Goal: Task Accomplishment & Management: Manage account settings

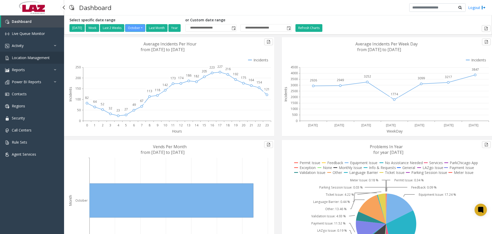
click at [31, 61] on link "Location Management" at bounding box center [32, 58] width 64 height 12
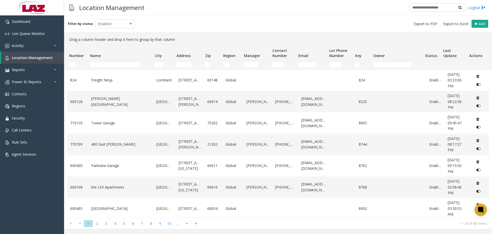
click at [97, 61] on td "Name Filter" at bounding box center [120, 64] width 65 height 9
click at [100, 64] on input "Name Filter" at bounding box center [115, 64] width 51 height 5
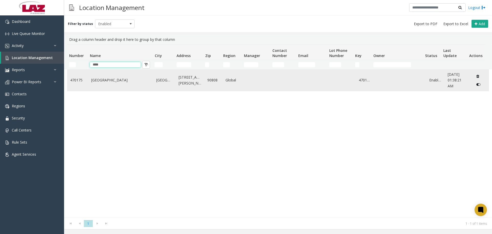
type input "****"
click at [115, 80] on link "Long Beach Airport" at bounding box center [120, 80] width 59 height 6
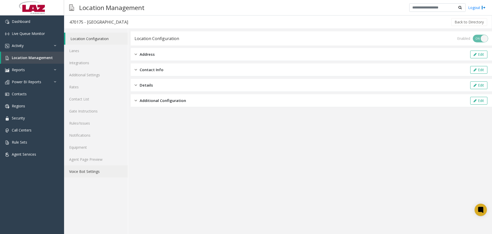
click at [81, 101] on link "Voice Bot Settings" at bounding box center [96, 171] width 64 height 12
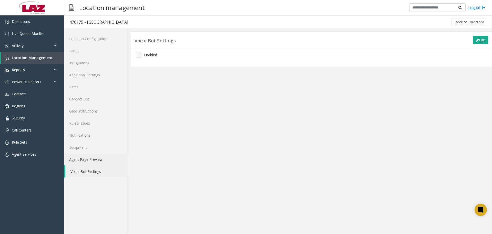
click at [82, 101] on link "Agent Page Preview" at bounding box center [96, 159] width 64 height 12
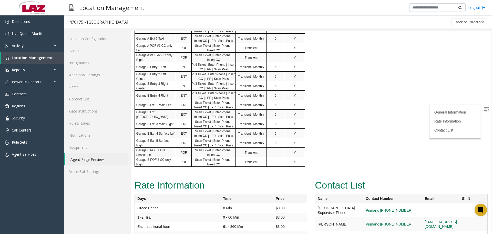
scroll to position [406, 0]
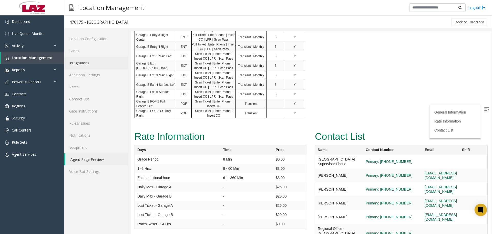
click at [85, 64] on link "Integrations" at bounding box center [96, 63] width 64 height 12
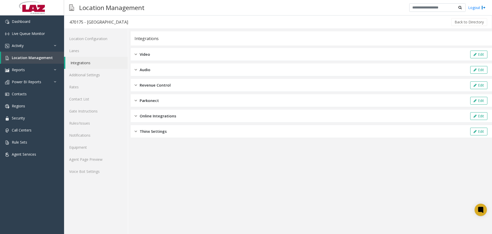
click at [193, 83] on div "Revenue Control Edit" at bounding box center [312, 85] width 362 height 13
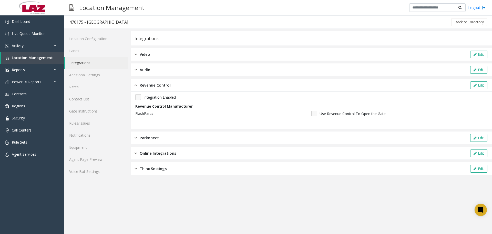
click at [193, 83] on div "Revenue Control Edit" at bounding box center [312, 85] width 362 height 13
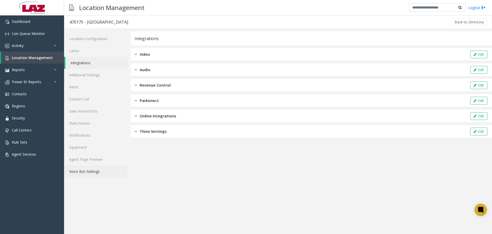
click at [74, 101] on link "Voice Bot Settings" at bounding box center [96, 171] width 64 height 12
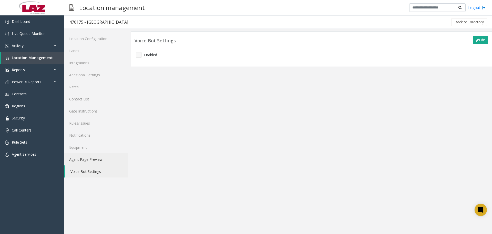
click at [79, 101] on link "Agent Page Preview" at bounding box center [96, 159] width 64 height 12
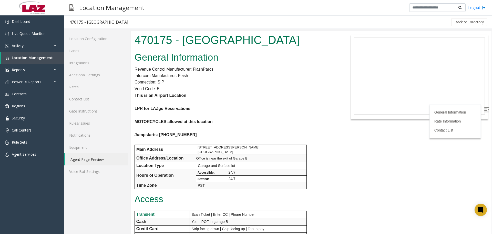
click at [244, 101] on img at bounding box center [486, 109] width 5 height 5
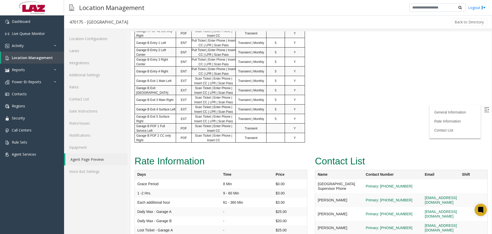
scroll to position [406, 0]
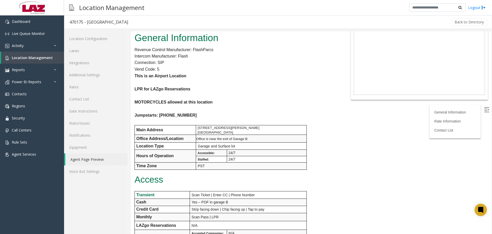
scroll to position [0, 0]
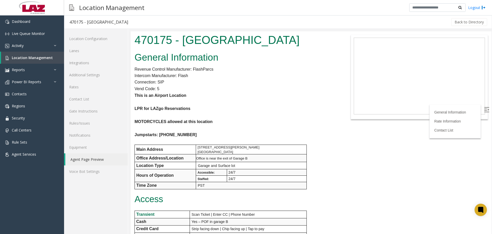
drag, startPoint x: 491, startPoint y: 171, endPoint x: 559, endPoint y: 62, distance: 129.0
click at [244, 75] on p "Intercom Manufacturer: Flash" at bounding box center [236, 75] width 203 height 7
click at [86, 63] on link "Integrations" at bounding box center [96, 63] width 64 height 12
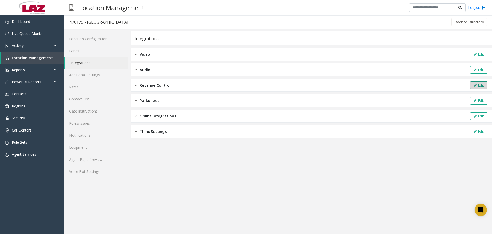
drag, startPoint x: 490, startPoint y: 87, endPoint x: 486, endPoint y: 85, distance: 4.1
click at [244, 85] on div "Revenue Control Edit" at bounding box center [312, 85] width 362 height 13
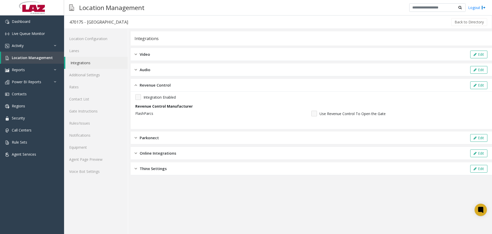
click at [164, 98] on span "Integration Enabled" at bounding box center [160, 96] width 32 height 5
click at [244, 86] on button "Edit" at bounding box center [479, 85] width 17 height 8
click at [142, 98] on div "Integration Enabled" at bounding box center [311, 97] width 352 height 6
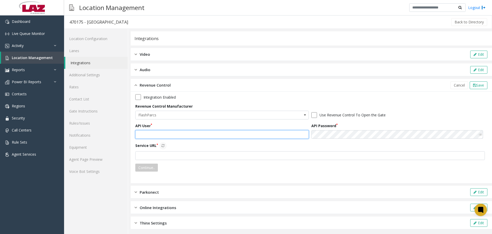
type input "*******"
click at [157, 101] on input "*******" at bounding box center [222, 134] width 174 height 9
click at [197, 101] on input "text" at bounding box center [222, 134] width 174 height 9
paste input "**********"
type input "**********"
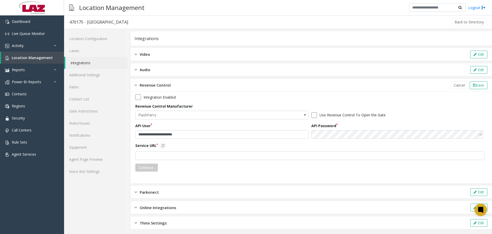
click at [244, 101] on div "**********" at bounding box center [311, 134] width 352 height 80
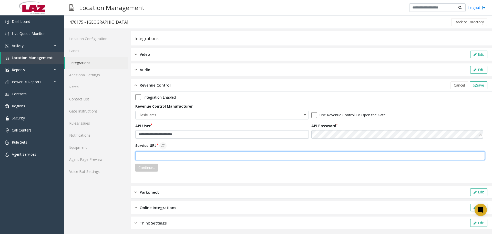
click at [244, 101] on input "text" at bounding box center [310, 155] width 350 height 9
type input "**********"
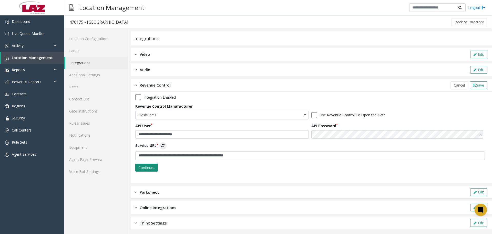
click at [153, 101] on button "Continue.." at bounding box center [146, 167] width 23 height 8
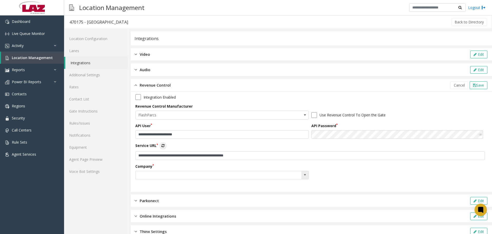
click at [244, 101] on span at bounding box center [305, 175] width 7 height 8
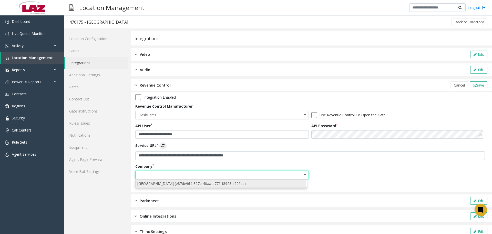
click at [239, 101] on li "LAZ Parking Long Beach Airport (e87de964-307e-40aa-a776-f8928cf996ca)" at bounding box center [221, 183] width 170 height 7
type input "**********"
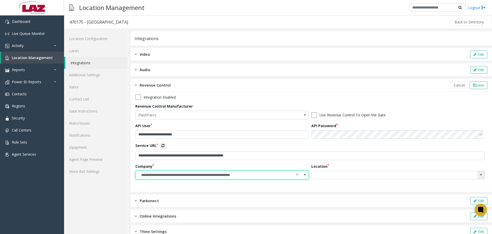
click at [244, 101] on span at bounding box center [481, 175] width 4 height 4
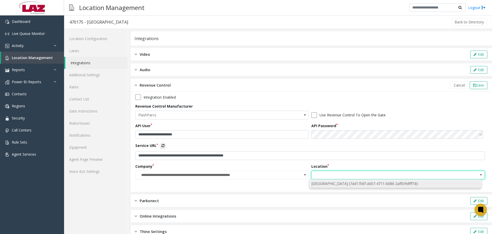
click at [244, 101] on li "Long Beach Airport (7ad1706f-a007-4711-b086-2af839dfff18)" at bounding box center [396, 183] width 170 height 7
type input "**********"
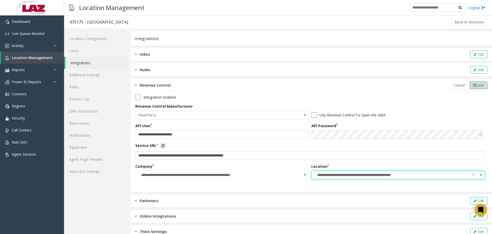
click at [244, 87] on button "Save" at bounding box center [479, 85] width 18 height 8
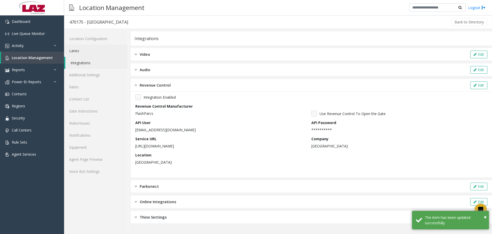
click at [77, 53] on link "Lanes" at bounding box center [96, 51] width 64 height 12
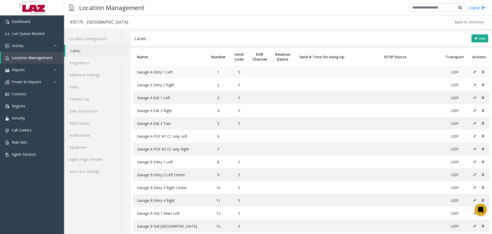
click at [244, 70] on icon at bounding box center [475, 71] width 3 height 3
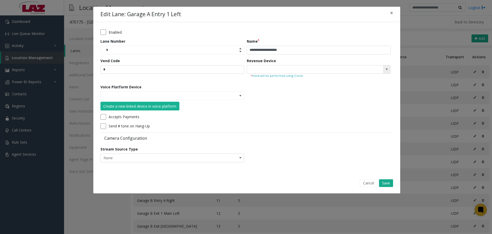
click at [244, 69] on kendo-searchbar at bounding box center [318, 69] width 143 height 8
click at [244, 72] on span at bounding box center [386, 69] width 7 height 8
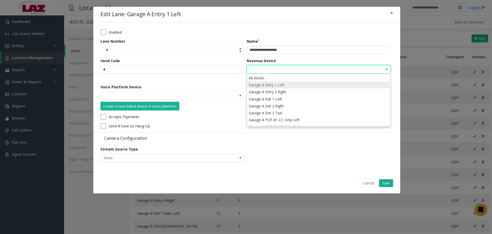
click at [244, 85] on li "Garage A Entry 1 Left" at bounding box center [319, 84] width 142 height 7
type input "**********"
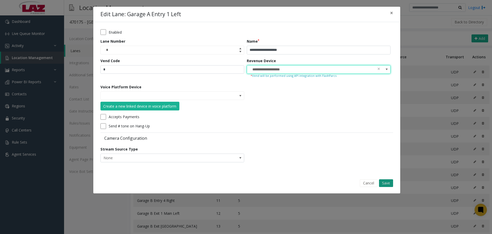
click at [244, 101] on button "Save" at bounding box center [386, 183] width 14 height 8
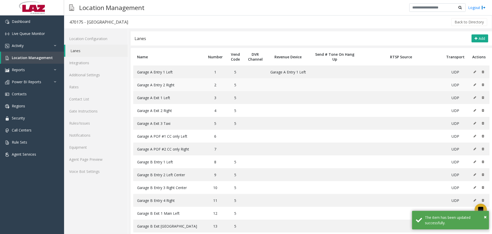
click at [244, 84] on button at bounding box center [477, 85] width 6 height 8
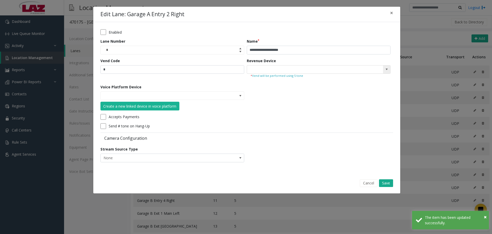
click at [244, 68] on span at bounding box center [386, 69] width 7 height 8
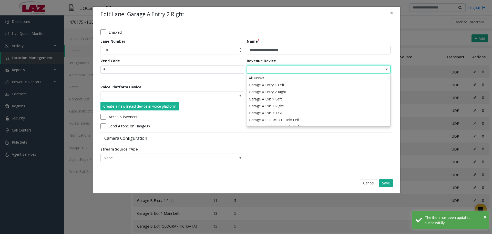
drag, startPoint x: 324, startPoint y: 92, endPoint x: 327, endPoint y: 106, distance: 14.3
click at [244, 92] on li "Garage A Entry 2 Right" at bounding box center [319, 91] width 142 height 7
type input "**********"
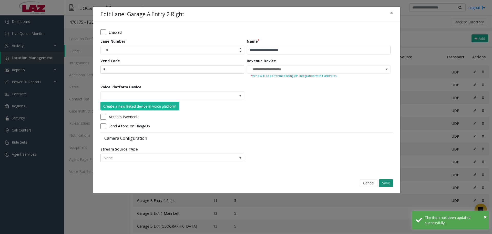
click at [244, 101] on button "Save" at bounding box center [386, 183] width 14 height 8
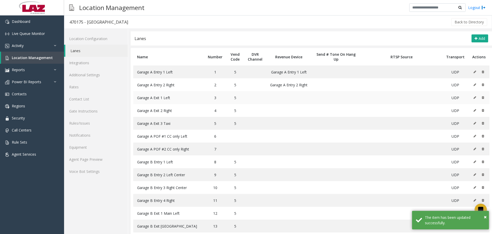
click at [244, 96] on button at bounding box center [477, 98] width 6 height 8
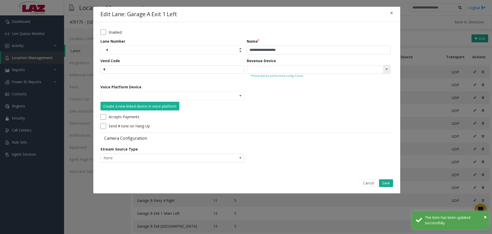
click at [244, 69] on kendo-searchbar at bounding box center [318, 69] width 143 height 8
click at [244, 67] on kendo-searchbar at bounding box center [318, 69] width 143 height 8
click at [244, 71] on span at bounding box center [387, 69] width 4 height 4
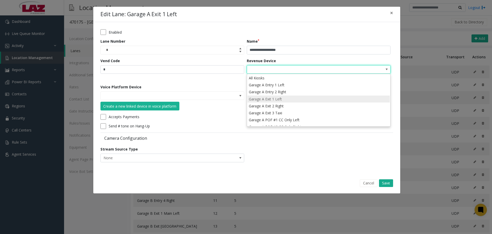
click at [244, 100] on li "Garage A Exit 1 Left" at bounding box center [319, 98] width 142 height 7
type input "**********"
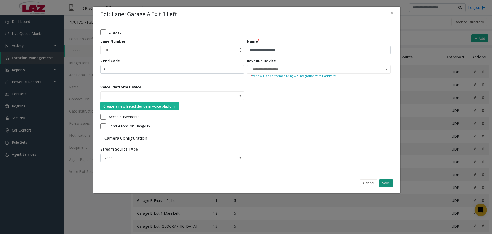
click at [244, 101] on button "Save" at bounding box center [386, 183] width 14 height 8
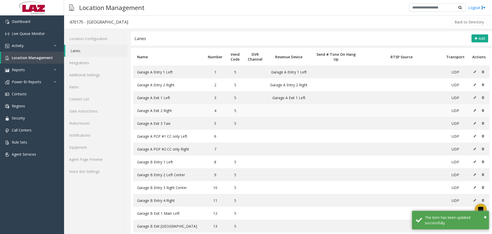
click at [244, 101] on icon at bounding box center [475, 110] width 3 height 3
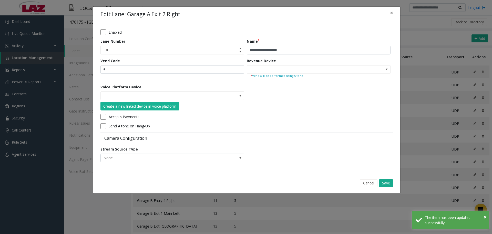
click at [244, 65] on div "Revenue Device * Vend will be performed using 5 tone" at bounding box center [320, 69] width 146 height 23
click at [244, 63] on div "Revenue Device * Vend will be performed using 5 tone" at bounding box center [320, 69] width 146 height 23
click at [244, 66] on span at bounding box center [386, 69] width 7 height 8
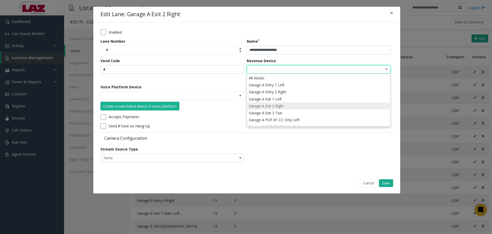
click at [244, 101] on li "Garage A Exit 2 Right" at bounding box center [319, 105] width 142 height 7
type input "**********"
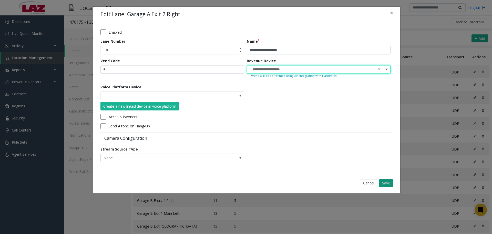
click at [244, 101] on button "Save" at bounding box center [386, 183] width 14 height 8
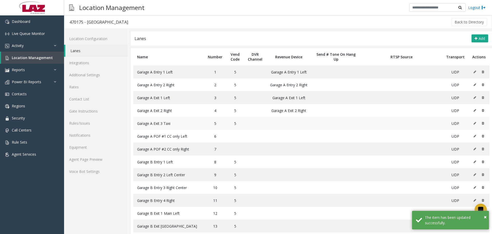
click at [244, 101] on icon at bounding box center [475, 123] width 3 height 3
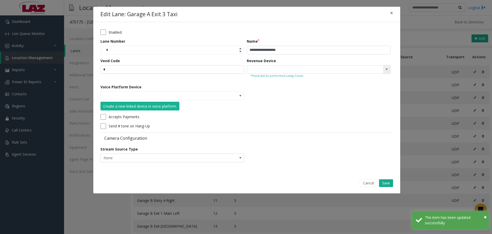
click at [244, 72] on span at bounding box center [386, 69] width 7 height 8
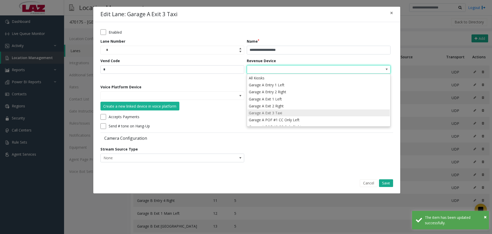
click at [244, 101] on li "Garage A Exit 3 Taxi" at bounding box center [319, 112] width 142 height 7
type input "**********"
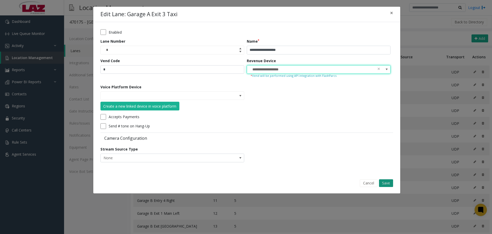
click at [244, 101] on button "Save" at bounding box center [386, 183] width 14 height 8
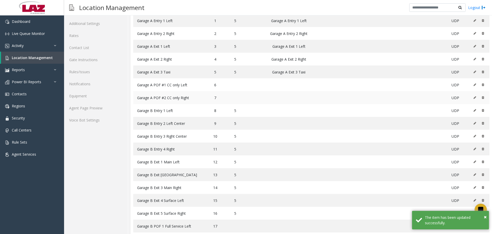
scroll to position [73, 0]
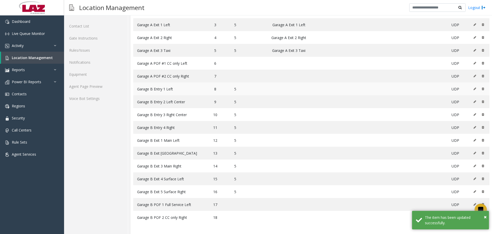
click at [244, 89] on icon at bounding box center [475, 88] width 3 height 3
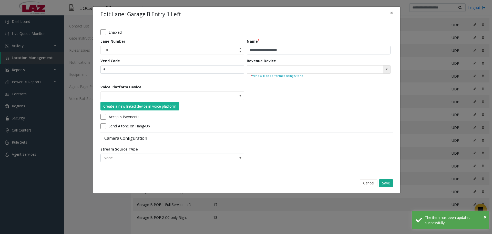
click at [244, 68] on kendo-searchbar at bounding box center [318, 69] width 143 height 8
click at [244, 69] on kendo-searchbar at bounding box center [318, 69] width 143 height 8
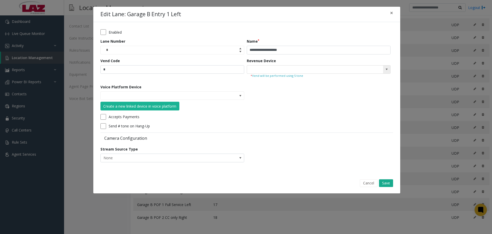
click at [244, 70] on span at bounding box center [387, 69] width 4 height 4
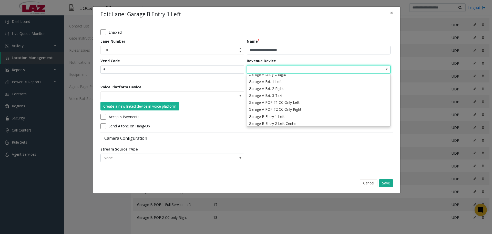
scroll to position [26, 0]
click at [244, 101] on li "Garage B Entry 1 Left" at bounding box center [319, 108] width 142 height 7
type input "**********"
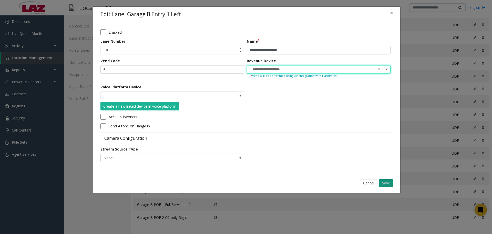
click at [244, 101] on button "Save" at bounding box center [386, 183] width 14 height 8
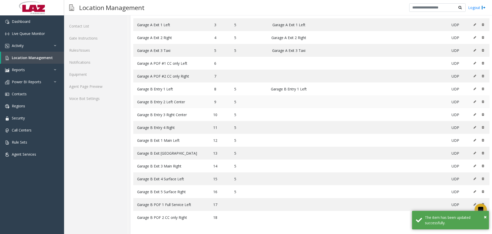
click at [244, 100] on icon at bounding box center [475, 101] width 3 height 3
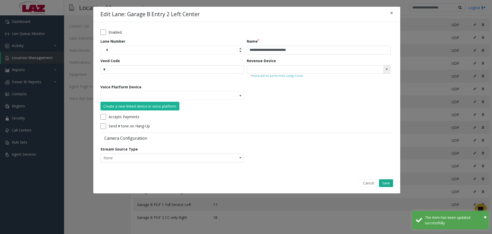
click at [244, 69] on span at bounding box center [387, 69] width 4 height 4
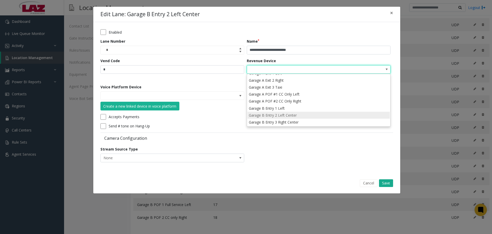
click at [244, 101] on li "Garage B Entry 2 Left Center" at bounding box center [319, 115] width 142 height 7
type input "**********"
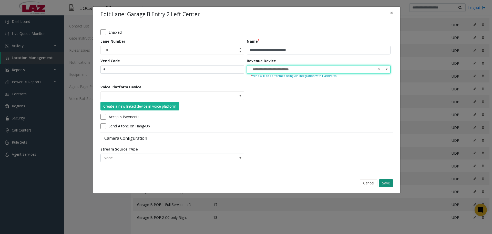
click at [244, 101] on button "Save" at bounding box center [386, 183] width 14 height 8
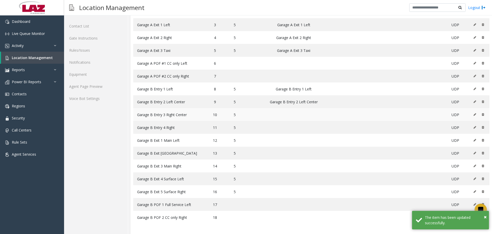
click at [244, 101] on icon at bounding box center [475, 114] width 3 height 3
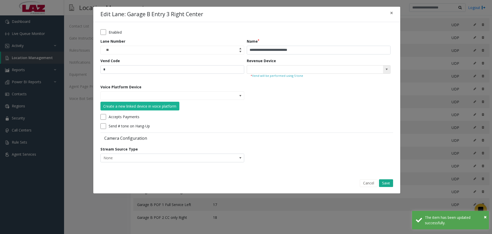
click at [244, 67] on span at bounding box center [386, 69] width 7 height 8
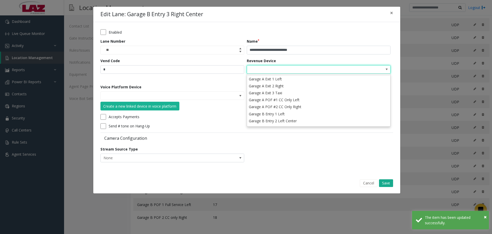
scroll to position [51, 0]
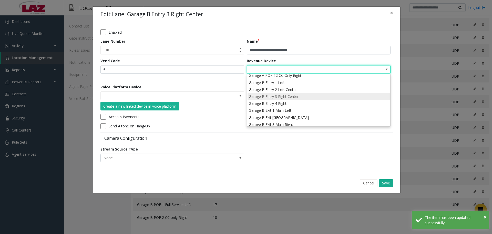
click at [244, 97] on li "Garage B Entry 3 Right Center" at bounding box center [319, 96] width 142 height 7
type input "**********"
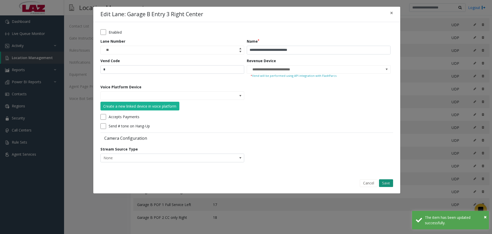
click at [244, 101] on button "Save" at bounding box center [386, 183] width 14 height 8
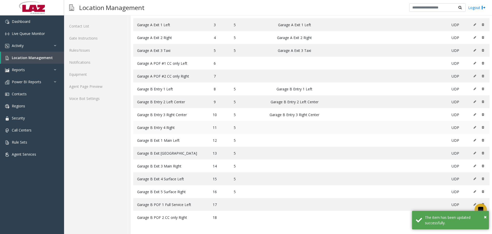
click at [244, 101] on button at bounding box center [477, 127] width 6 height 8
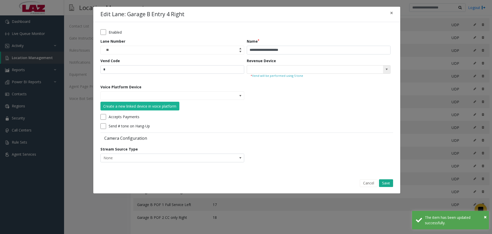
click at [244, 71] on span at bounding box center [386, 69] width 7 height 8
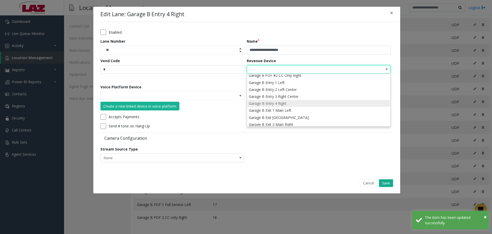
click at [244, 101] on li "Garage B Entry 4 Right" at bounding box center [319, 103] width 142 height 7
type input "**********"
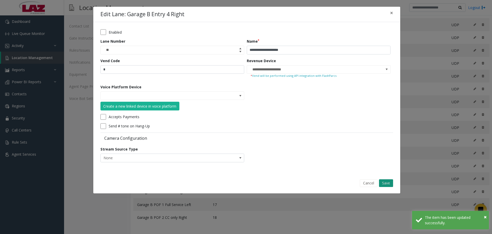
click at [244, 101] on button "Save" at bounding box center [386, 183] width 14 height 8
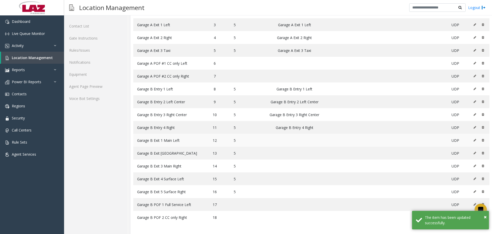
click at [244, 101] on icon at bounding box center [475, 139] width 3 height 3
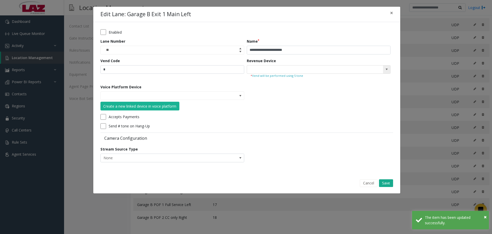
click at [244, 67] on span at bounding box center [386, 69] width 7 height 8
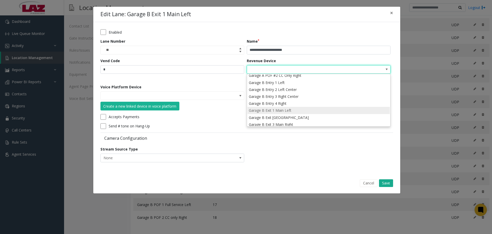
click at [244, 101] on li "Garage B Exit 1 Main Left" at bounding box center [319, 110] width 142 height 7
type input "**********"
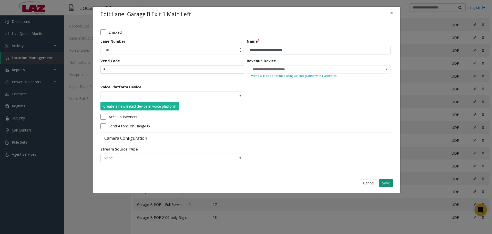
click at [244, 101] on button "Save" at bounding box center [386, 183] width 14 height 8
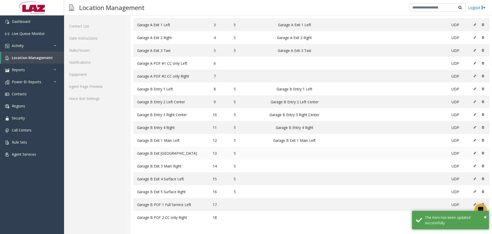
click at [244, 101] on icon at bounding box center [475, 152] width 3 height 3
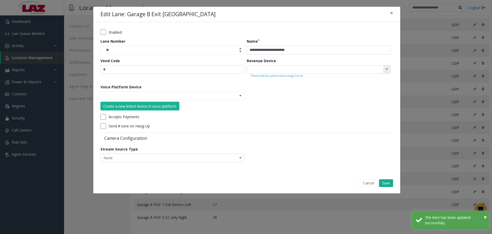
click at [244, 71] on input at bounding box center [304, 69] width 115 height 8
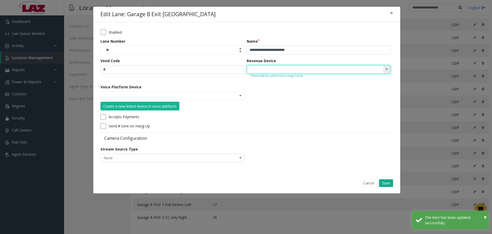
click at [244, 71] on span at bounding box center [387, 69] width 4 height 4
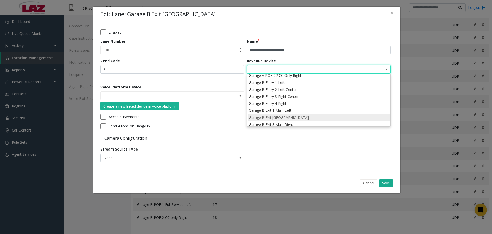
click at [244, 101] on li "Garage B Exit 2 Main Center" at bounding box center [319, 117] width 142 height 7
type input "**********"
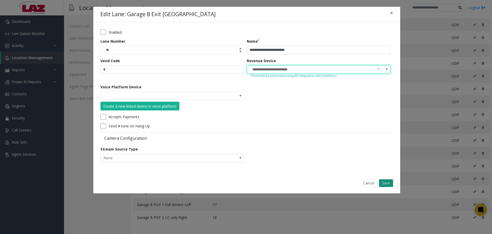
click at [244, 101] on button "Save" at bounding box center [386, 183] width 14 height 8
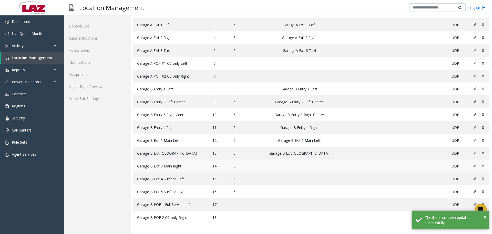
click at [244, 101] on button at bounding box center [477, 166] width 6 height 8
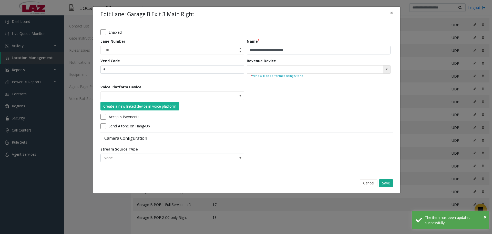
click at [244, 71] on span at bounding box center [387, 69] width 4 height 4
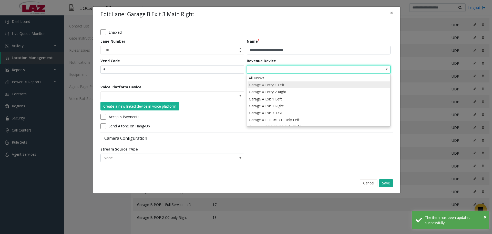
scroll to position [81, 0]
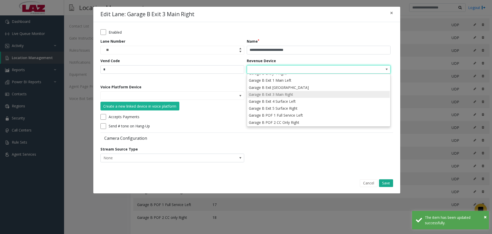
click at [244, 95] on li "Garage B Exit 3 Main Right" at bounding box center [319, 94] width 142 height 7
type input "**********"
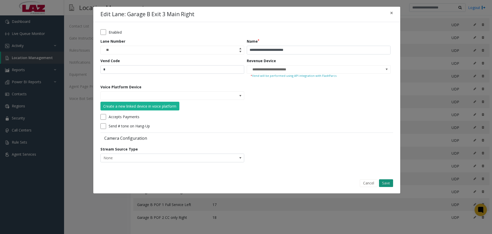
click at [244, 101] on button "Save" at bounding box center [386, 183] width 14 height 8
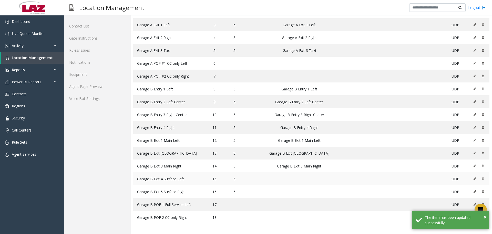
click at [244, 101] on icon at bounding box center [475, 178] width 3 height 3
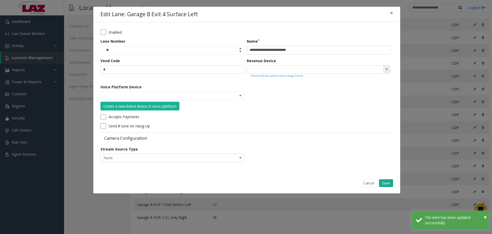
drag, startPoint x: 377, startPoint y: 67, endPoint x: 384, endPoint y: 67, distance: 6.2
click at [244, 67] on kendo-searchbar at bounding box center [318, 69] width 143 height 8
click at [244, 67] on span at bounding box center [387, 69] width 4 height 4
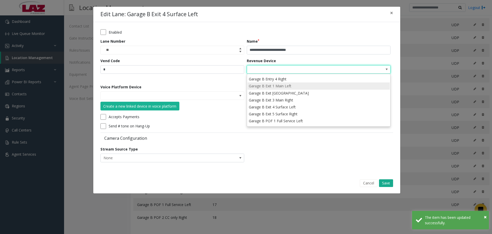
scroll to position [77, 0]
click at [244, 101] on li "Garage B Exit 4 Surface Left" at bounding box center [319, 105] width 142 height 7
type input "**********"
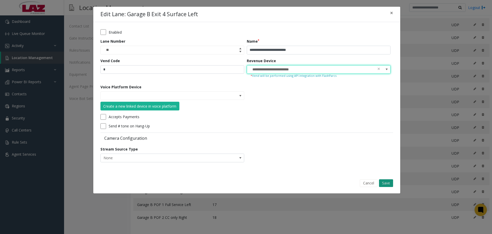
click at [244, 101] on button "Save" at bounding box center [386, 183] width 14 height 8
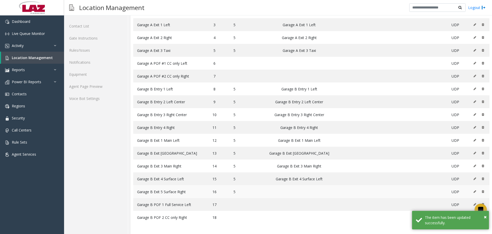
click at [244, 101] on icon at bounding box center [475, 191] width 3 height 3
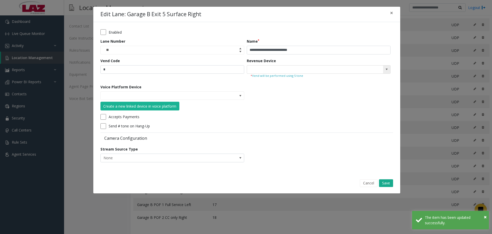
click at [244, 68] on span at bounding box center [387, 69] width 4 height 4
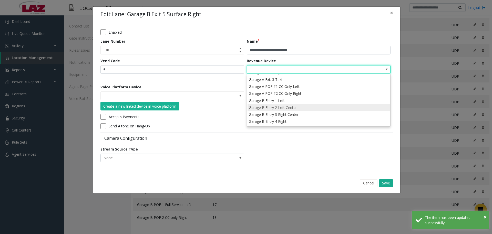
scroll to position [81, 0]
click at [244, 101] on li "Garage B Exit 5 Surface Right" at bounding box center [319, 108] width 142 height 7
type input "**********"
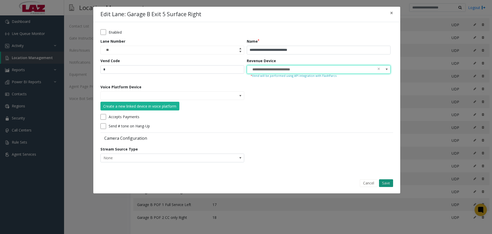
click at [244, 101] on button "Save" at bounding box center [386, 183] width 14 height 8
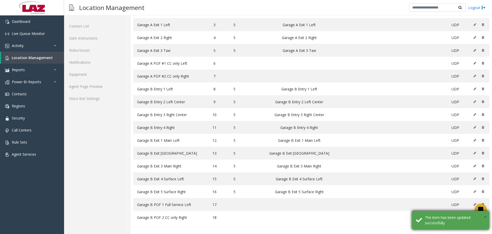
click at [244, 101] on span "×" at bounding box center [485, 216] width 3 height 7
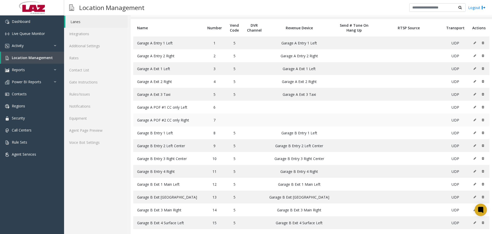
scroll to position [22, 0]
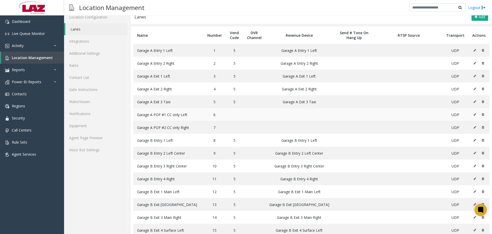
click at [244, 101] on icon at bounding box center [475, 114] width 3 height 3
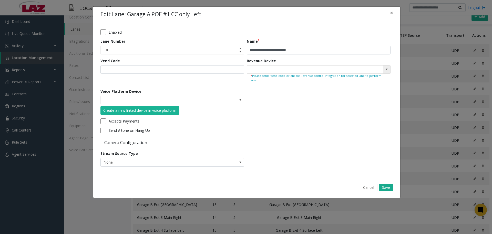
click at [244, 70] on kendo-searchbar at bounding box center [318, 69] width 143 height 8
click at [244, 71] on span at bounding box center [387, 69] width 4 height 4
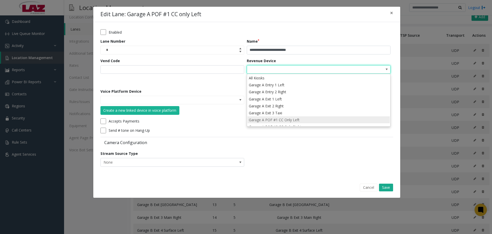
click at [244, 101] on li "Garage A POF #1 CC Only Left" at bounding box center [319, 119] width 142 height 7
type input "**********"
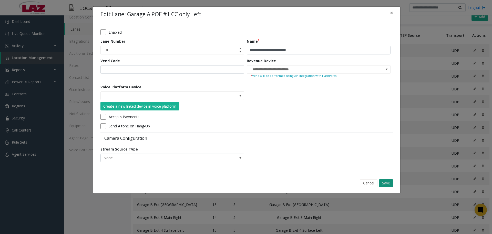
click at [244, 101] on button "Save" at bounding box center [386, 183] width 14 height 8
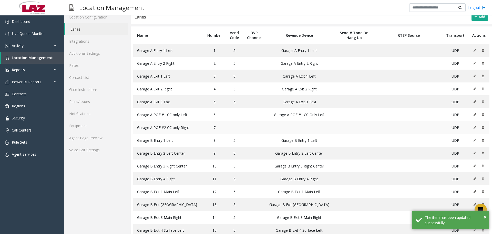
click at [244, 101] on button at bounding box center [477, 127] width 6 height 8
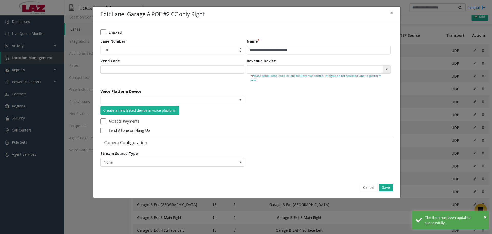
click at [244, 69] on span at bounding box center [386, 69] width 7 height 8
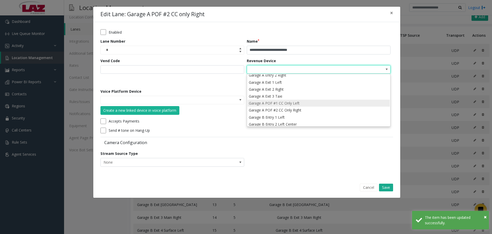
scroll to position [26, 0]
click at [244, 100] on li "Garage A POF #2 CC Only Right" at bounding box center [319, 100] width 142 height 7
type input "**********"
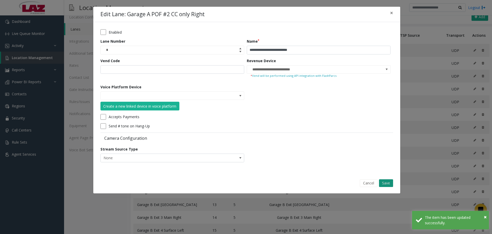
click at [244, 101] on button "Save" at bounding box center [386, 183] width 14 height 8
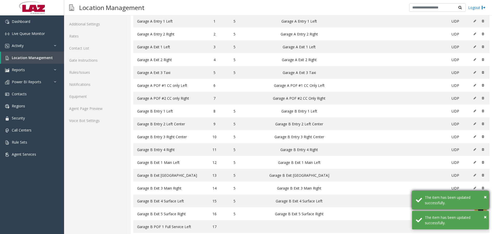
scroll to position [73, 0]
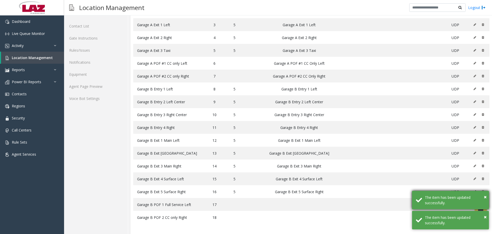
click at [244, 101] on div "× The item has been updated successfully." at bounding box center [450, 200] width 77 height 18
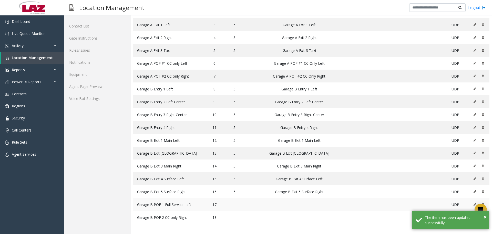
click at [244, 101] on icon at bounding box center [475, 204] width 3 height 3
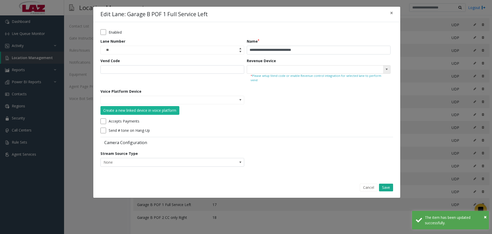
click at [244, 70] on span at bounding box center [387, 69] width 4 height 4
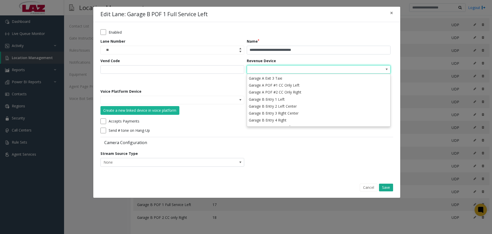
scroll to position [81, 0]
click at [244, 101] on li "Garage B POF 1 Full Service Left" at bounding box center [319, 115] width 142 height 7
type input "**********"
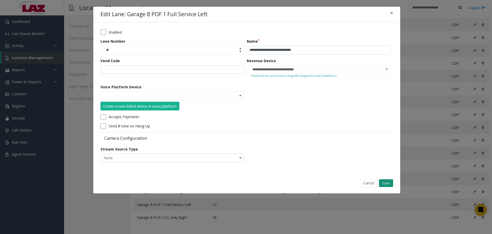
click at [244, 101] on button "Save" at bounding box center [386, 183] width 14 height 8
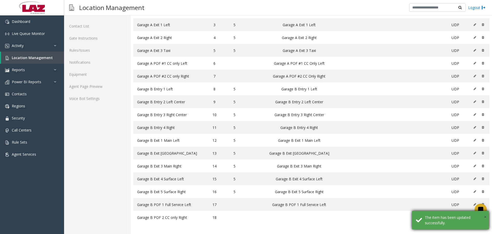
click at [244, 101] on span "×" at bounding box center [485, 216] width 3 height 7
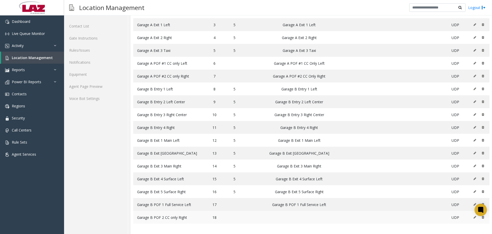
click at [244, 101] on icon at bounding box center [475, 216] width 3 height 3
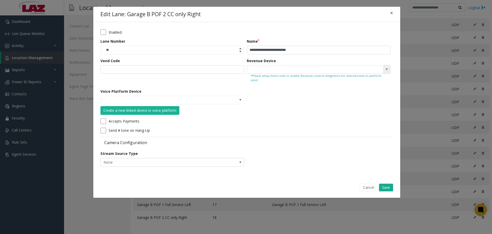
click at [244, 69] on span at bounding box center [387, 69] width 4 height 4
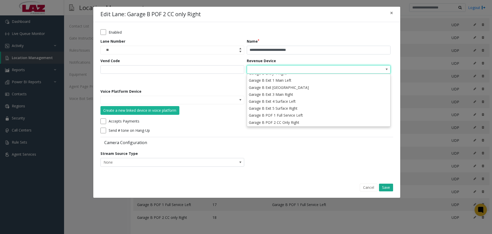
click at [244, 101] on div "All Kiosks Garage A Entry 1 Left Garage A Entry 2 Right Garage A Exit 1 Left Ga…" at bounding box center [319, 100] width 144 height 53
click at [244, 101] on li "Garage B POF 2 CC Only Right" at bounding box center [319, 122] width 142 height 7
type input "**********"
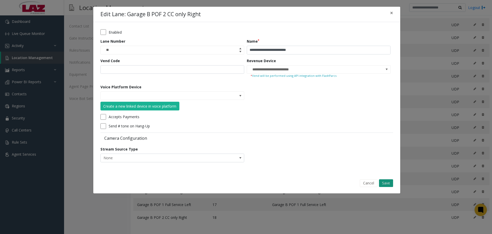
click at [244, 101] on button "Save" at bounding box center [386, 183] width 14 height 8
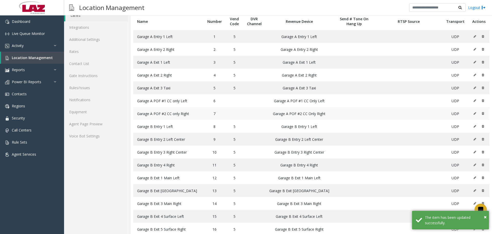
scroll to position [0, 0]
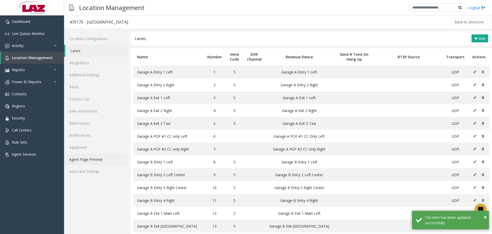
click at [89, 101] on link "Agent Page Preview" at bounding box center [96, 159] width 64 height 12
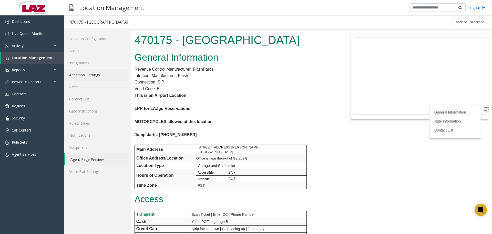
click at [93, 79] on link "Additional Settings" at bounding box center [96, 75] width 64 height 12
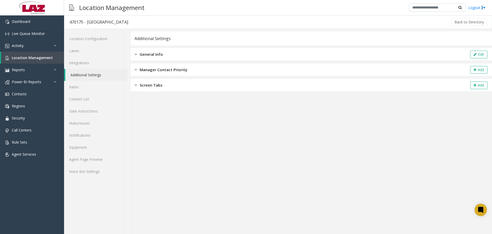
click at [212, 56] on div "General Info Edit" at bounding box center [312, 54] width 362 height 13
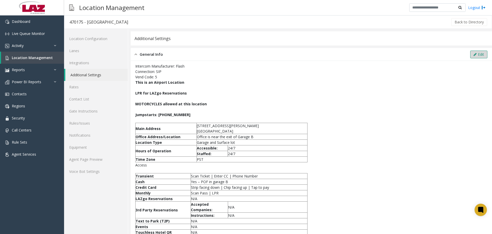
click at [244, 54] on button "Edit" at bounding box center [479, 55] width 17 height 8
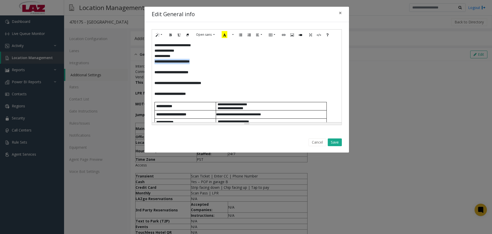
drag, startPoint x: 210, startPoint y: 64, endPoint x: 154, endPoint y: 64, distance: 55.6
click at [154, 64] on div "**********" at bounding box center [247, 81] width 190 height 82
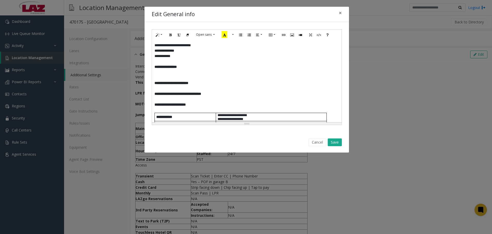
click at [156, 78] on p at bounding box center [247, 77] width 185 height 5
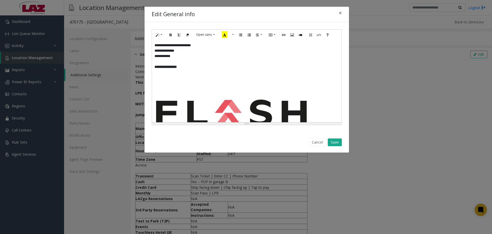
click at [244, 96] on div "**********" at bounding box center [247, 81] width 190 height 82
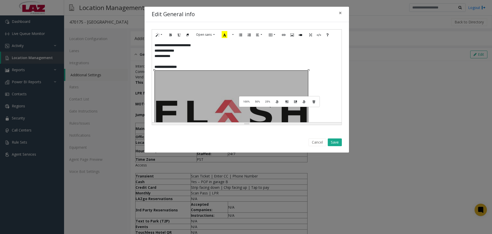
click at [244, 71] on div "**********" at bounding box center [247, 81] width 190 height 82
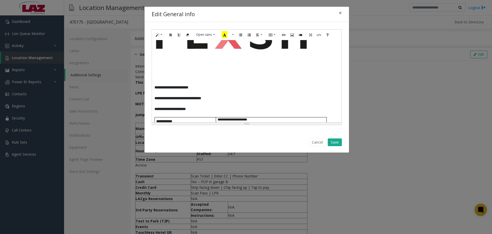
click at [244, 44] on div "**********" at bounding box center [247, 81] width 190 height 82
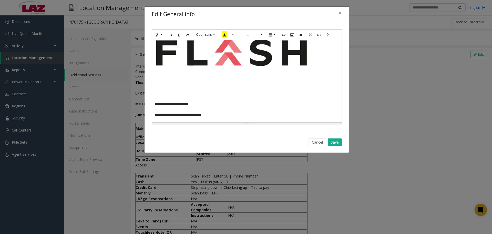
scroll to position [51, 0]
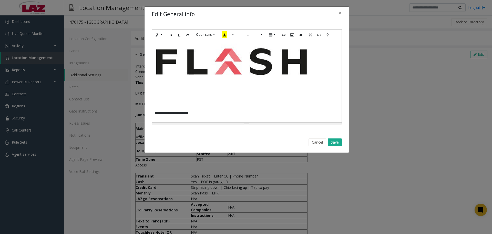
click at [244, 90] on div "**********" at bounding box center [247, 81] width 190 height 82
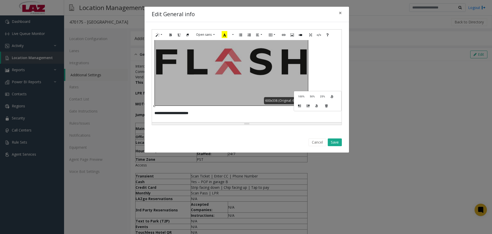
click at [223, 92] on div at bounding box center [231, 62] width 153 height 86
click at [178, 83] on div at bounding box center [231, 62] width 153 height 86
click at [203, 101] on p at bounding box center [247, 107] width 185 height 5
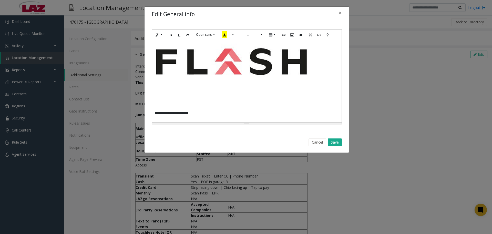
click at [165, 97] on div "**********" at bounding box center [247, 81] width 190 height 82
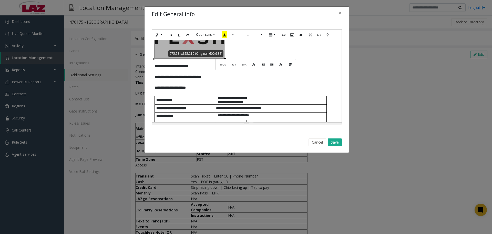
drag, startPoint x: 308, startPoint y: 105, endPoint x: 220, endPoint y: 59, distance: 99.7
click at [220, 59] on div "**********" at bounding box center [247, 81] width 190 height 82
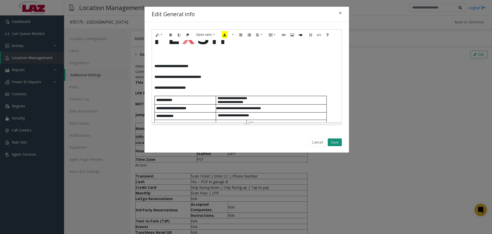
click at [244, 101] on button "Save" at bounding box center [335, 142] width 14 height 8
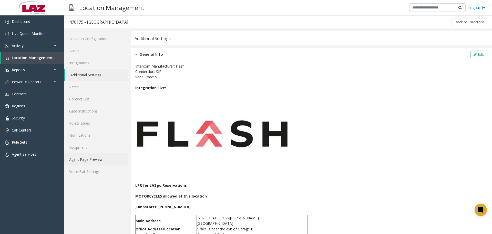
click at [93, 101] on link "Agent Page Preview" at bounding box center [96, 159] width 64 height 12
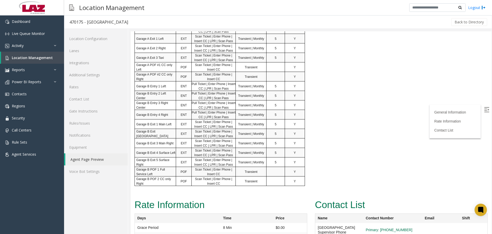
scroll to position [359, 0]
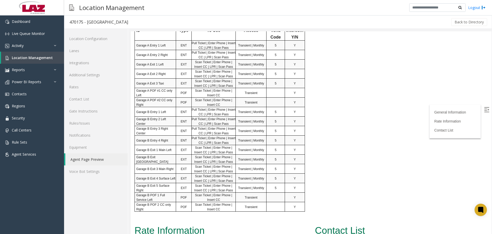
click at [244, 101] on div at bounding box center [312, 132] width 362 height 202
click at [89, 87] on link "Rates" at bounding box center [96, 87] width 64 height 12
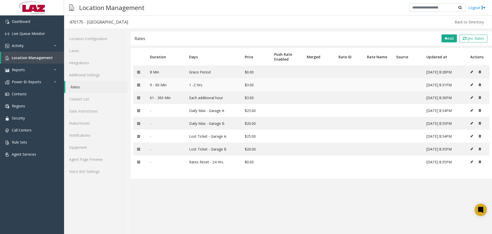
click at [244, 83] on button at bounding box center [474, 85] width 6 height 8
type input "**********"
type input "*********"
type input "*"
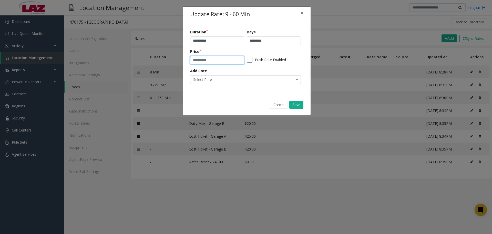
click at [232, 61] on input "*" at bounding box center [217, 60] width 54 height 9
type input "*"
click at [244, 101] on button "Save" at bounding box center [297, 105] width 14 height 8
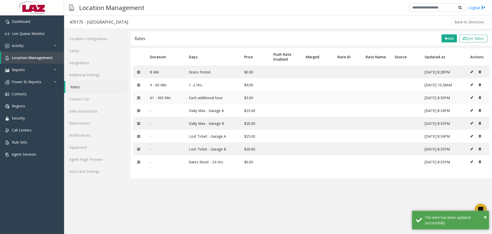
click at [244, 98] on icon at bounding box center [472, 97] width 3 height 3
type input "**********"
type input "*"
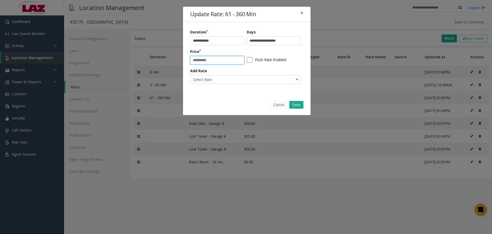
click at [209, 58] on input "*" at bounding box center [217, 60] width 54 height 9
type input "*"
click at [244, 101] on button "Save" at bounding box center [297, 105] width 14 height 8
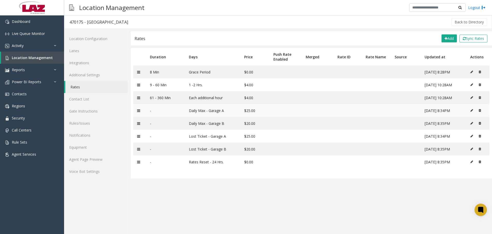
click at [244, 101] on icon at bounding box center [472, 110] width 3 height 3
type input "*"
type input "**********"
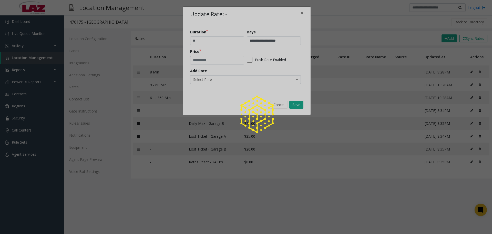
click at [211, 59] on div at bounding box center [246, 117] width 492 height 234
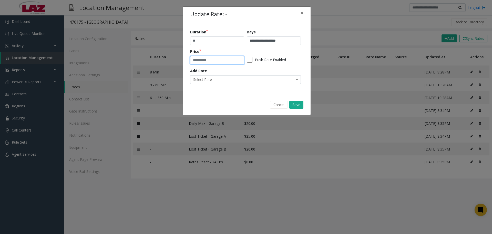
click at [211, 59] on input "**" at bounding box center [217, 60] width 54 height 9
type input "*"
click at [244, 101] on button "Save" at bounding box center [297, 105] width 14 height 8
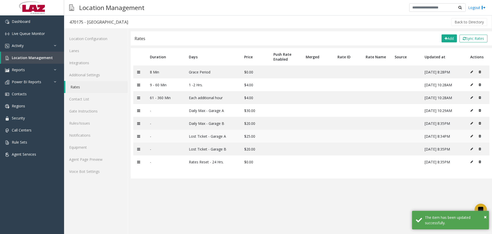
click at [244, 101] on icon at bounding box center [472, 135] width 3 height 3
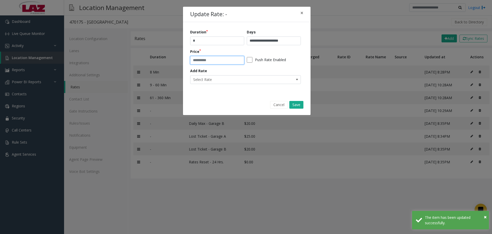
click at [230, 58] on input "**" at bounding box center [217, 60] width 54 height 9
type input "*"
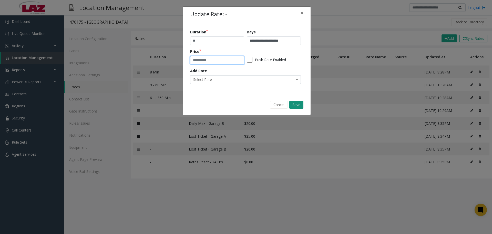
type input "**"
click at [244, 101] on button "Save" at bounding box center [297, 105] width 14 height 8
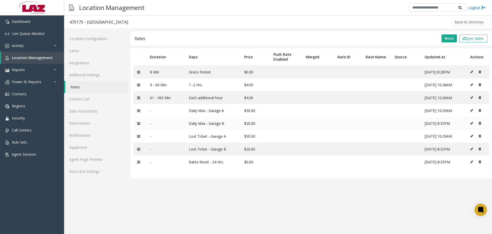
click at [244, 101] on icon at bounding box center [472, 123] width 3 height 3
type input "**********"
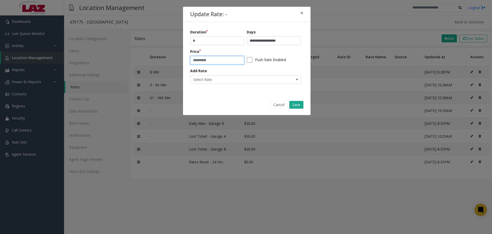
click at [219, 57] on input "**" at bounding box center [217, 60] width 54 height 9
click at [244, 101] on button "Save" at bounding box center [297, 105] width 14 height 8
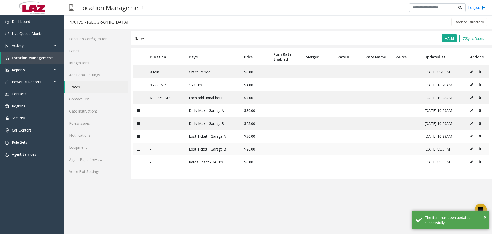
click at [244, 101] on icon at bounding box center [472, 148] width 3 height 3
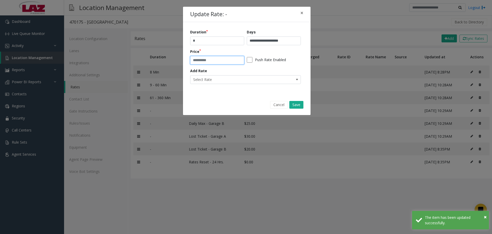
click at [213, 57] on input "**" at bounding box center [217, 60] width 54 height 9
type input "**"
click at [244, 101] on button "Save" at bounding box center [297, 105] width 14 height 8
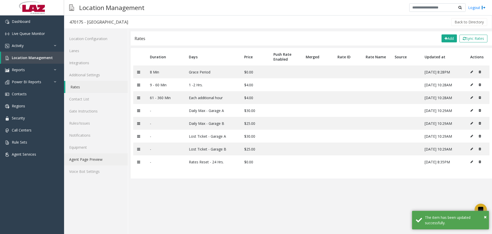
click at [95, 101] on link "Agent Page Preview" at bounding box center [96, 159] width 64 height 12
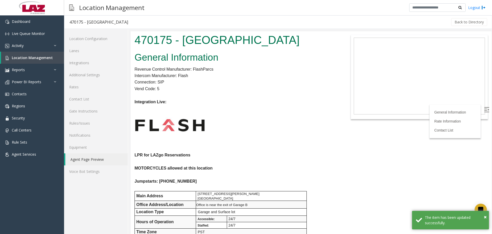
drag, startPoint x: 492, startPoint y: 72, endPoint x: 492, endPoint y: 151, distance: 79.5
click at [244, 101] on div at bounding box center [312, 132] width 362 height 202
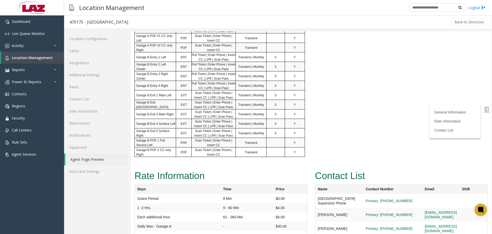
scroll to position [453, 0]
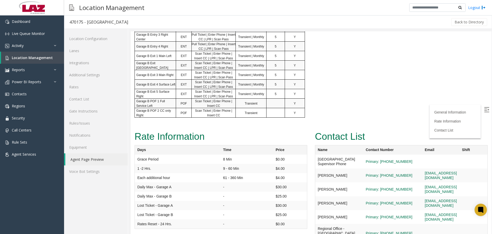
click at [244, 101] on img at bounding box center [486, 109] width 5 height 5
click at [79, 97] on link "Contact List" at bounding box center [96, 99] width 64 height 12
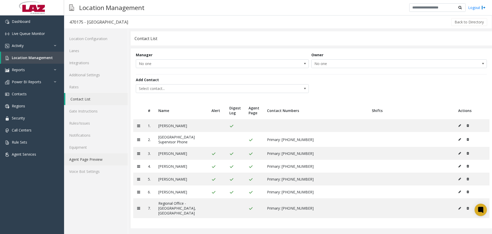
click at [96, 101] on link "Agent Page Preview" at bounding box center [96, 159] width 64 height 12
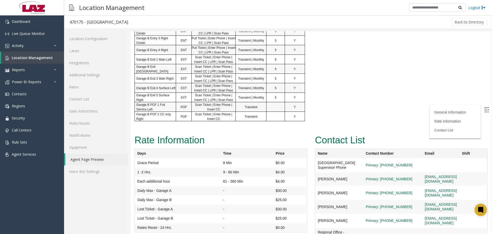
scroll to position [453, 0]
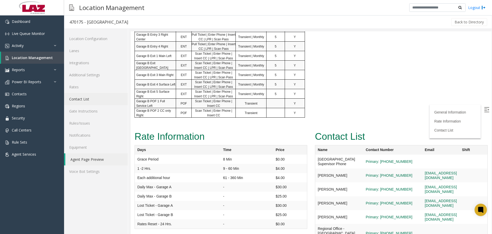
click at [84, 97] on link "Contact List" at bounding box center [96, 99] width 64 height 12
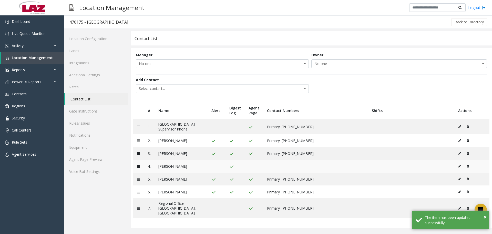
click at [244, 101] on button at bounding box center [462, 166] width 6 height 8
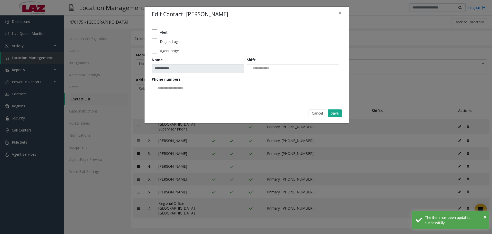
click at [154, 53] on form "**********" at bounding box center [247, 62] width 190 height 66
click at [180, 89] on input at bounding box center [171, 88] width 39 height 8
click at [181, 96] on li "916-281-6936" at bounding box center [198, 96] width 91 height 7
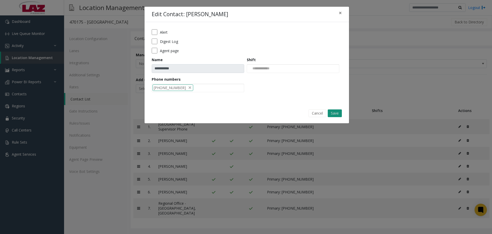
click at [244, 101] on button "Save" at bounding box center [335, 113] width 14 height 8
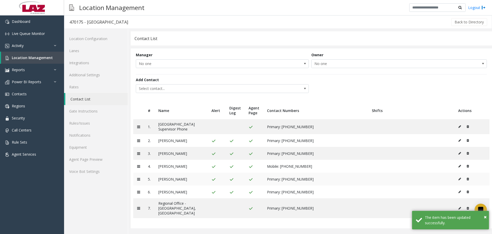
click at [244, 101] on icon at bounding box center [460, 178] width 3 height 3
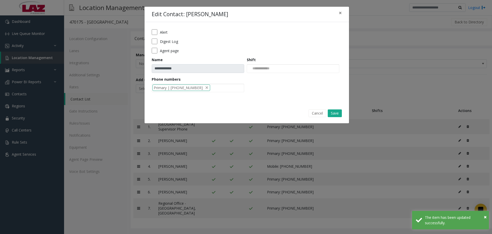
click at [151, 53] on div "**********" at bounding box center [247, 62] width 205 height 81
click at [244, 101] on button "Save" at bounding box center [335, 113] width 14 height 8
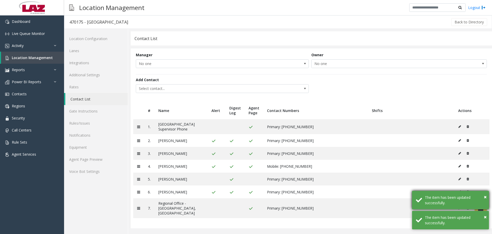
drag, startPoint x: 484, startPoint y: 196, endPoint x: 466, endPoint y: 198, distance: 17.3
click at [244, 101] on div "× The item has been updated successfully." at bounding box center [450, 200] width 77 height 18
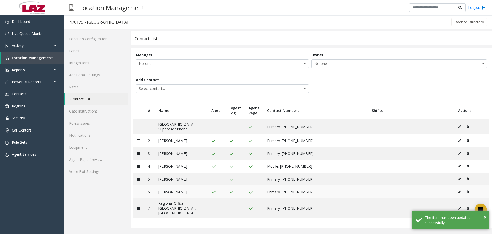
click at [244, 101] on icon at bounding box center [460, 191] width 3 height 3
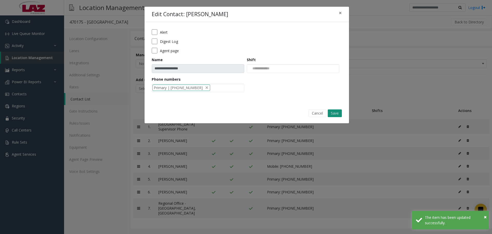
click at [244, 101] on button "Save" at bounding box center [335, 113] width 14 height 8
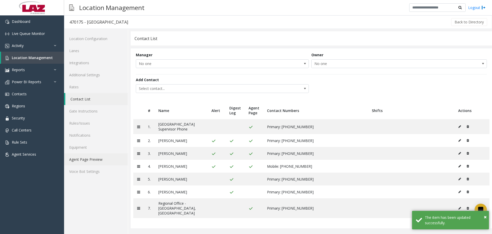
click at [87, 101] on link "Agent Page Preview" at bounding box center [96, 159] width 64 height 12
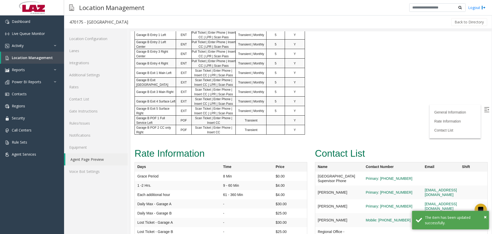
scroll to position [453, 0]
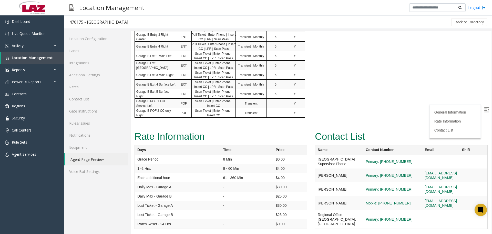
click at [244, 101] on img at bounding box center [486, 109] width 5 height 5
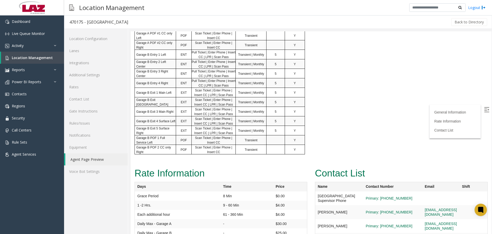
scroll to position [452, 0]
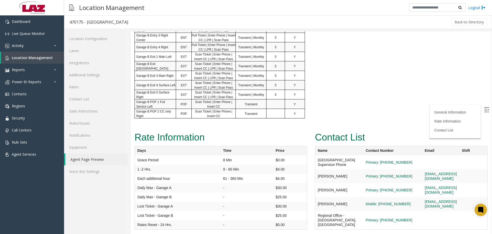
click at [244, 101] on label at bounding box center [488, 110] width 8 height 8
drag, startPoint x: 623, startPoint y: 232, endPoint x: 481, endPoint y: 172, distance: 153.8
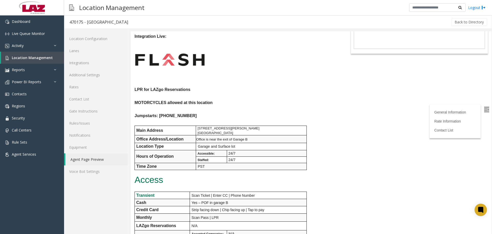
scroll to position [0, 0]
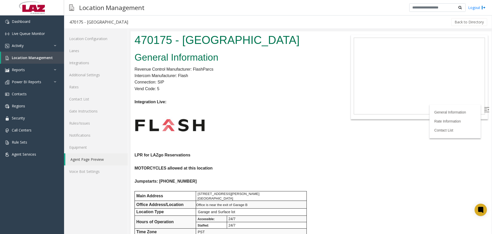
click at [244, 101] on p at bounding box center [236, 125] width 203 height 40
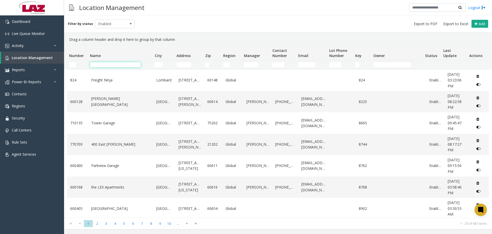
click at [105, 67] on input "Name Filter" at bounding box center [115, 64] width 51 height 5
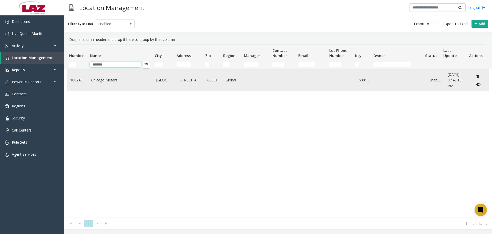
type input "*******"
click at [107, 87] on td "Chicago Meters" at bounding box center [120, 79] width 65 height 21
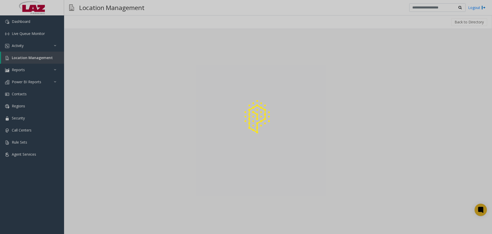
click at [107, 85] on div at bounding box center [246, 117] width 492 height 234
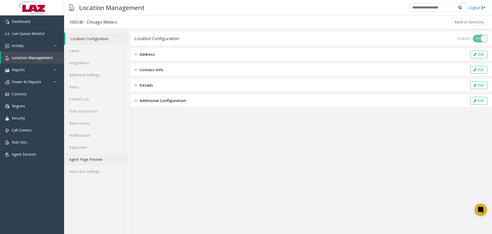
click at [98, 161] on link "Agent Page Preview" at bounding box center [96, 159] width 64 height 12
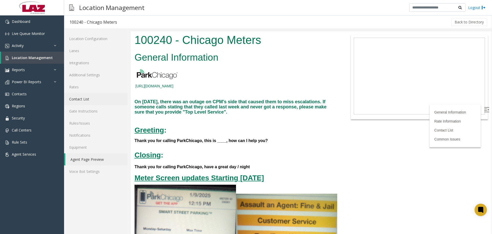
click at [97, 96] on link "Contact List" at bounding box center [96, 99] width 64 height 12
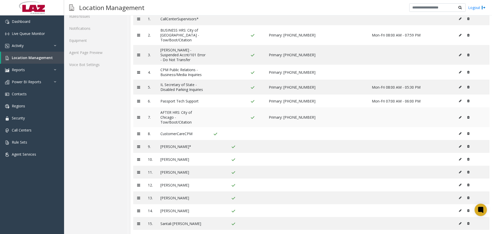
scroll to position [108, 0]
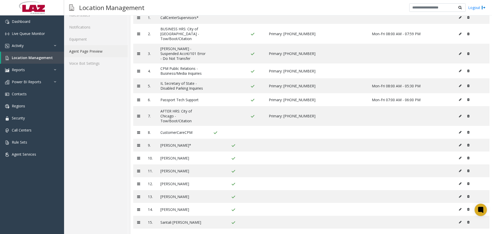
click at [90, 50] on link "Agent Page Preview" at bounding box center [96, 51] width 64 height 12
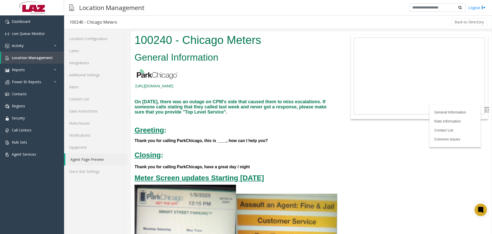
click at [484, 111] on img at bounding box center [486, 109] width 5 height 5
click at [278, 80] on p at bounding box center [235, 74] width 206 height 16
click at [77, 53] on link "Lanes" at bounding box center [96, 51] width 64 height 12
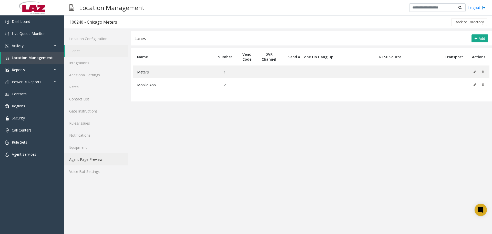
click at [90, 160] on link "Agent Page Preview" at bounding box center [96, 159] width 64 height 12
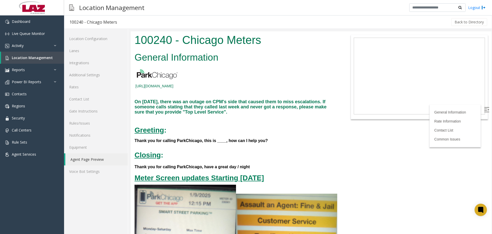
click at [144, 40] on h1 "100240 - Chicago Meters" at bounding box center [236, 40] width 203 height 16
click at [145, 43] on h1 "100240 - Chicago Meters" at bounding box center [236, 40] width 203 height 16
drag, startPoint x: 145, startPoint y: 45, endPoint x: 150, endPoint y: 45, distance: 4.9
click at [147, 45] on h1 "100240 - Chicago Meters" at bounding box center [236, 40] width 203 height 16
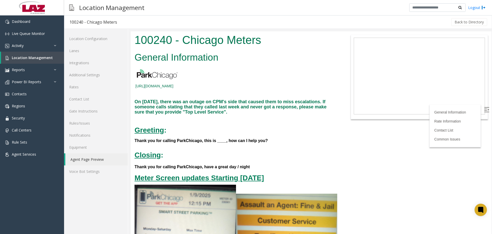
click at [160, 39] on h1 "100240 - Chicago Meters" at bounding box center [236, 40] width 203 height 16
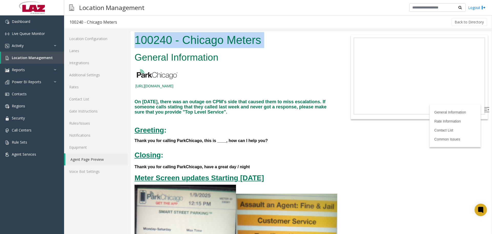
click at [161, 39] on h1 "100240 - Chicago Meters" at bounding box center [236, 40] width 203 height 16
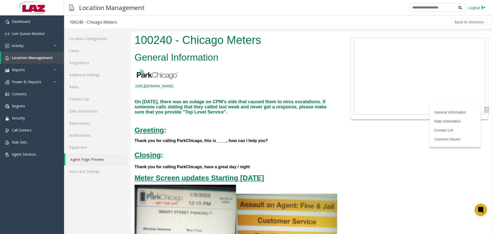
click at [172, 55] on h2 "General Information" at bounding box center [236, 57] width 203 height 13
click at [157, 43] on h1 "100240 - Chicago Meters" at bounding box center [236, 40] width 203 height 16
copy h1 "100240"
